Goal: Register for event/course: Sign up to attend an event or enroll in a course

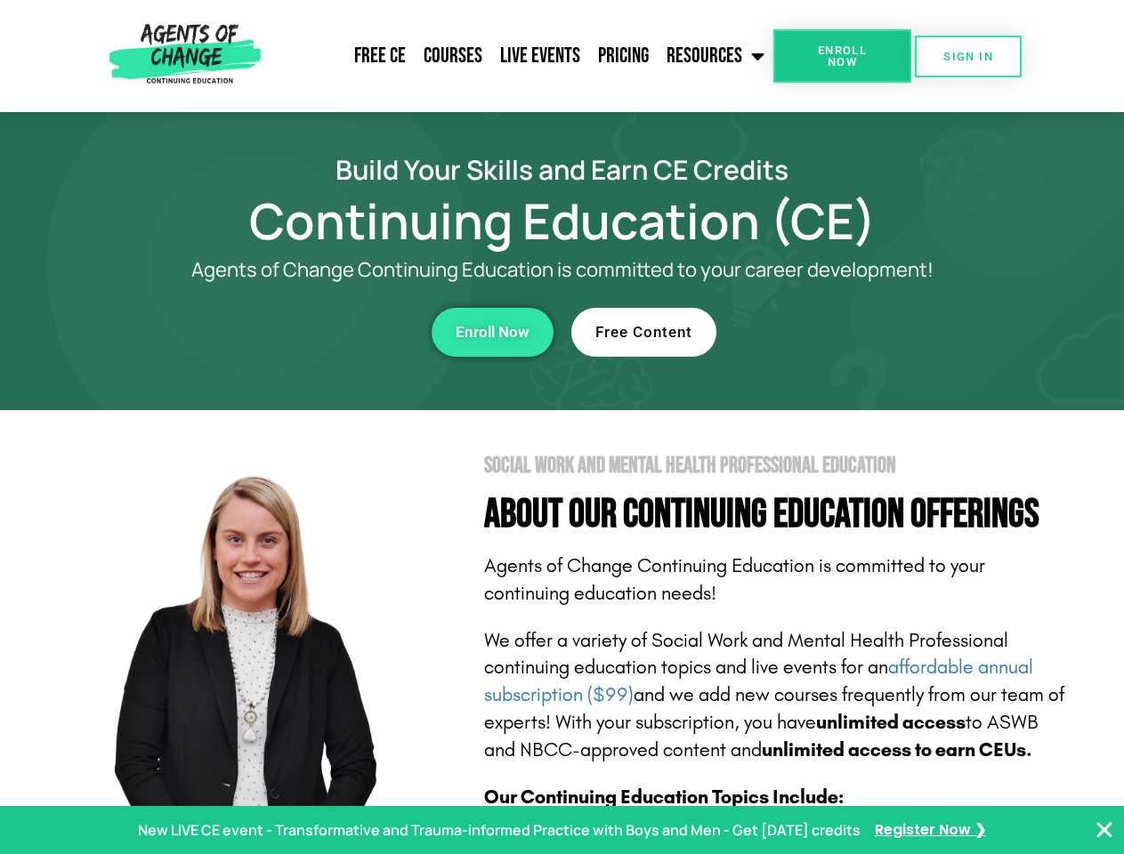
click at [562, 427] on section "Social Work and Mental Health Professional Education About Our Continuing Educa…" at bounding box center [562, 784] width 1124 height 748
click at [716, 56] on link "Resources" at bounding box center [716, 56] width 116 height 44
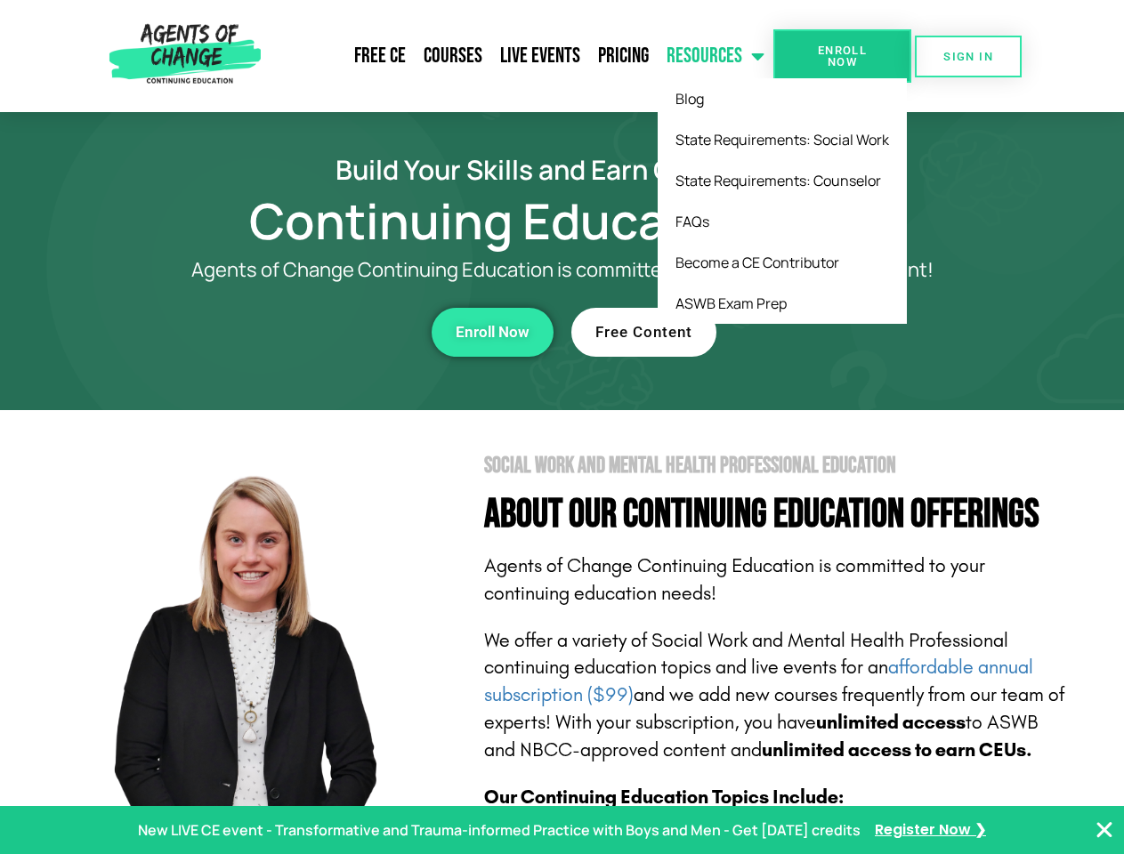
click at [842, 56] on span "Enroll Now" at bounding box center [842, 55] width 81 height 23
click at [968, 56] on span "SIGN IN" at bounding box center [968, 57] width 50 height 12
click at [309, 332] on div "Enroll Now" at bounding box center [308, 332] width 489 height 49
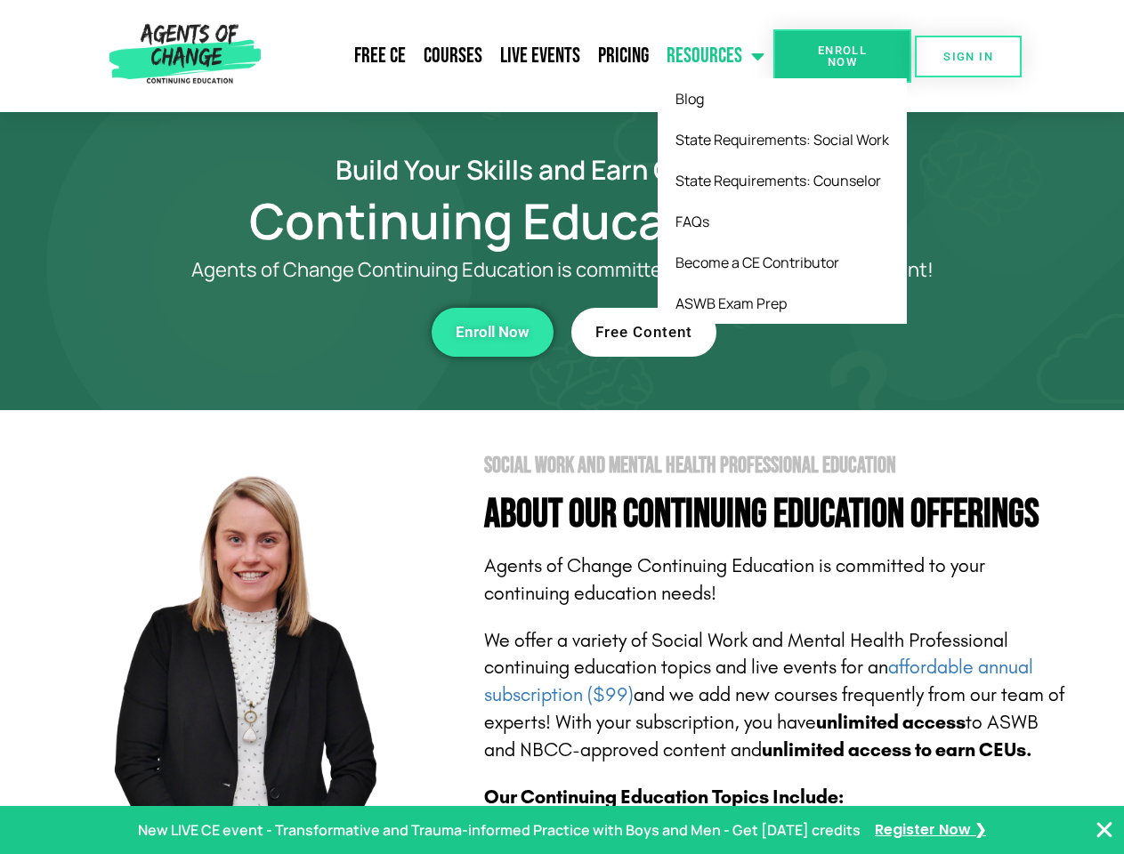
click at [309, 332] on div "Enroll Now" at bounding box center [308, 332] width 489 height 49
click at [492, 332] on span "Enroll Now" at bounding box center [493, 332] width 74 height 15
